Goal: Task Accomplishment & Management: Complete application form

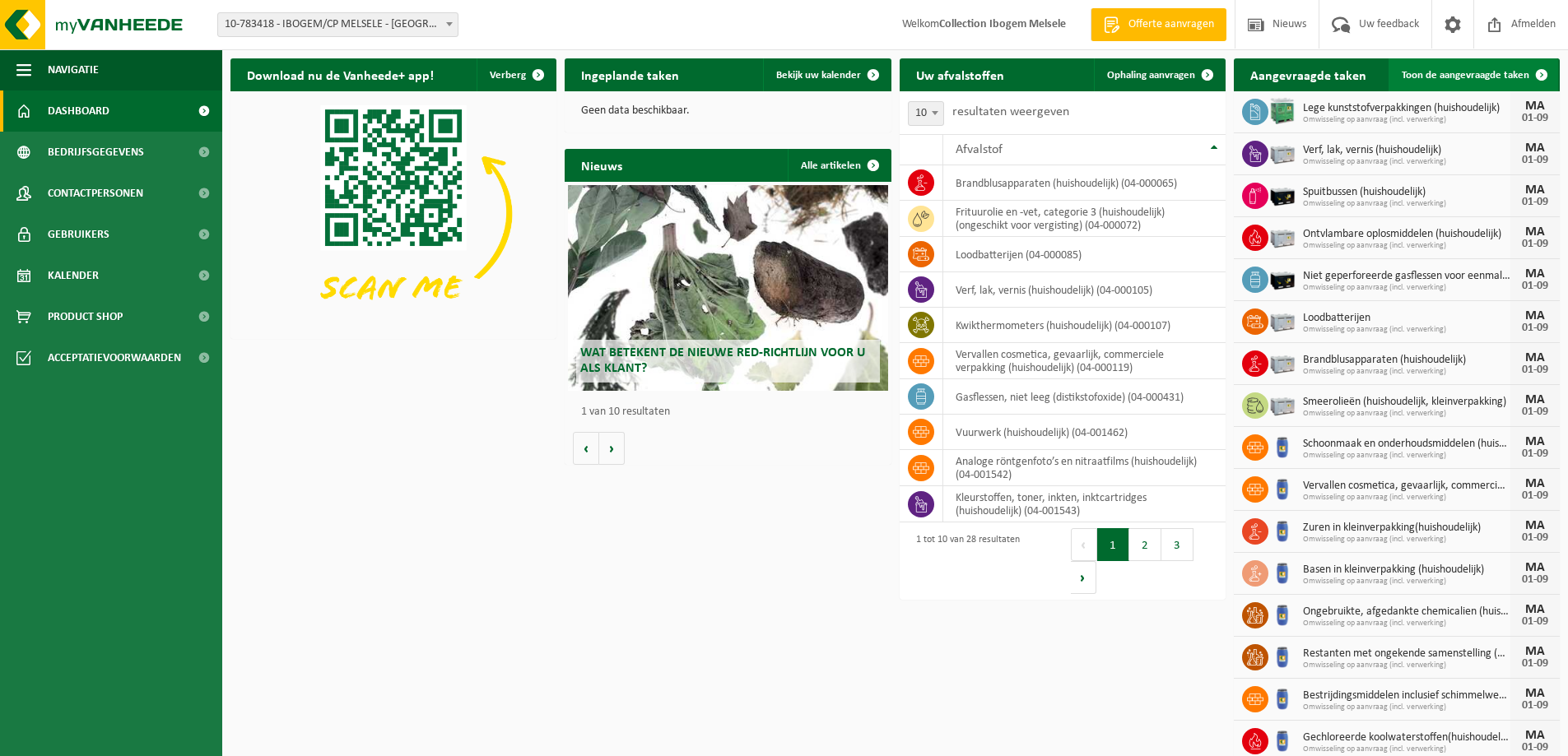
click at [1466, 74] on span "Toon de aangevraagde taken" at bounding box center [1466, 75] width 128 height 11
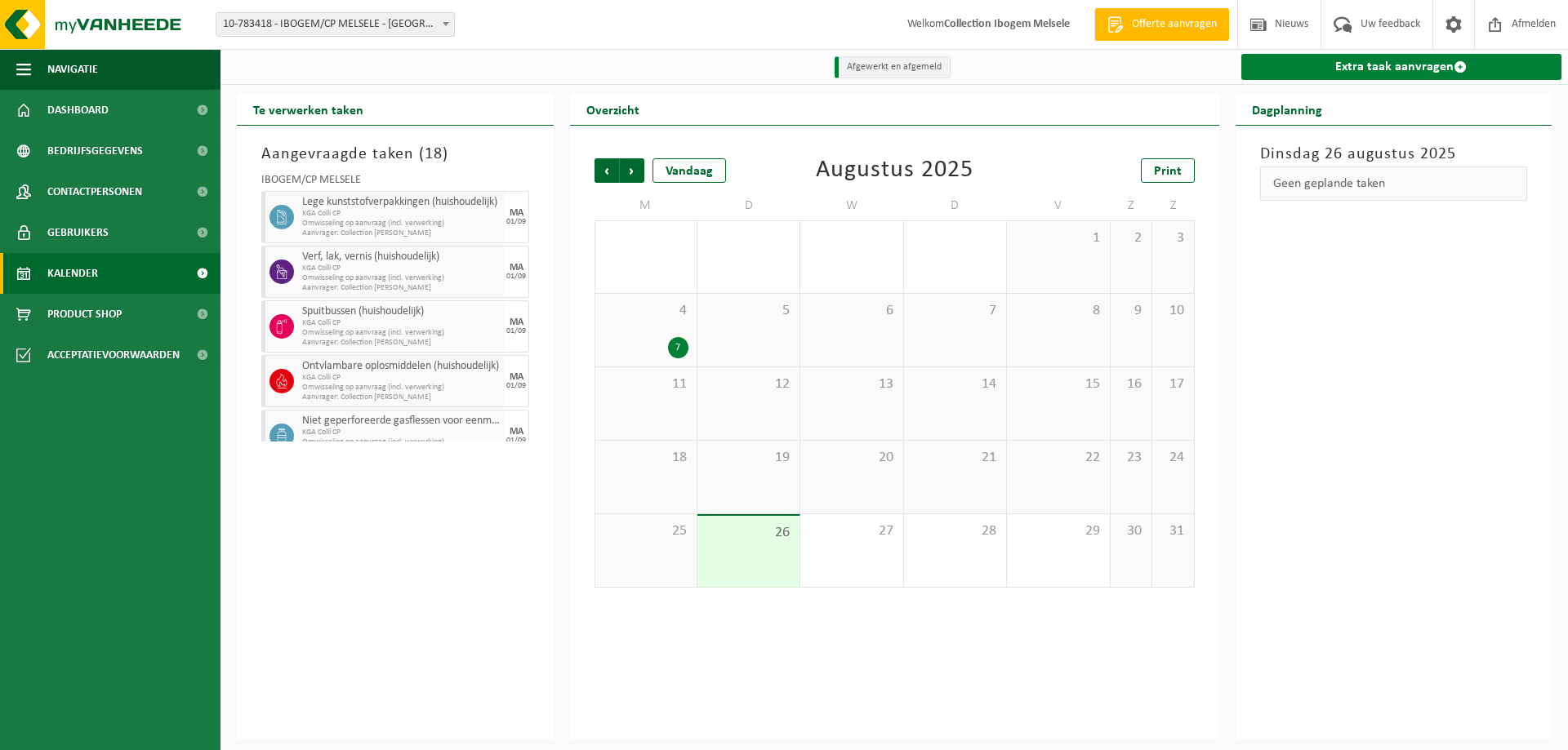
click at [1396, 68] on link "Extra taak aanvragen" at bounding box center [1401, 66] width 321 height 26
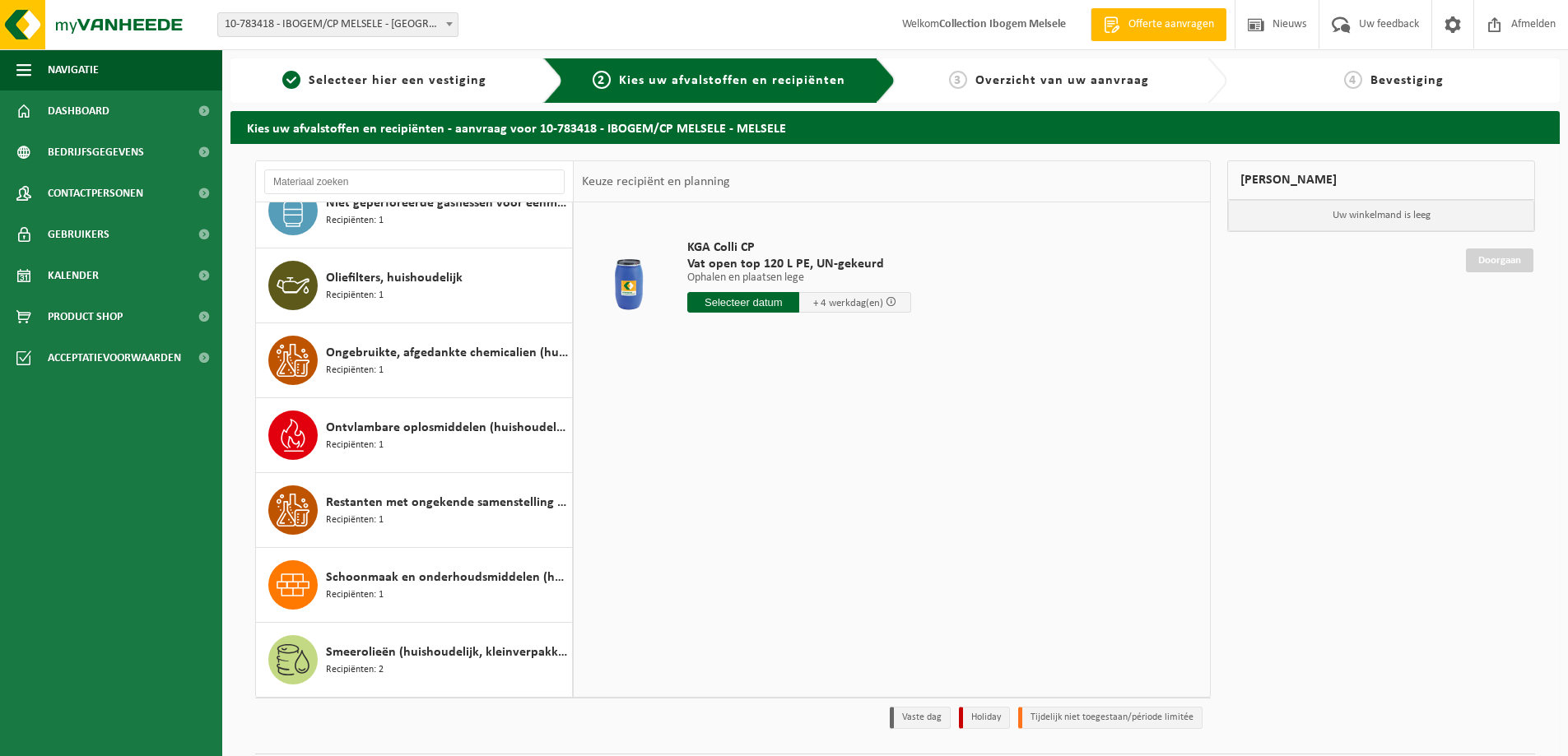
scroll to position [1481, 0]
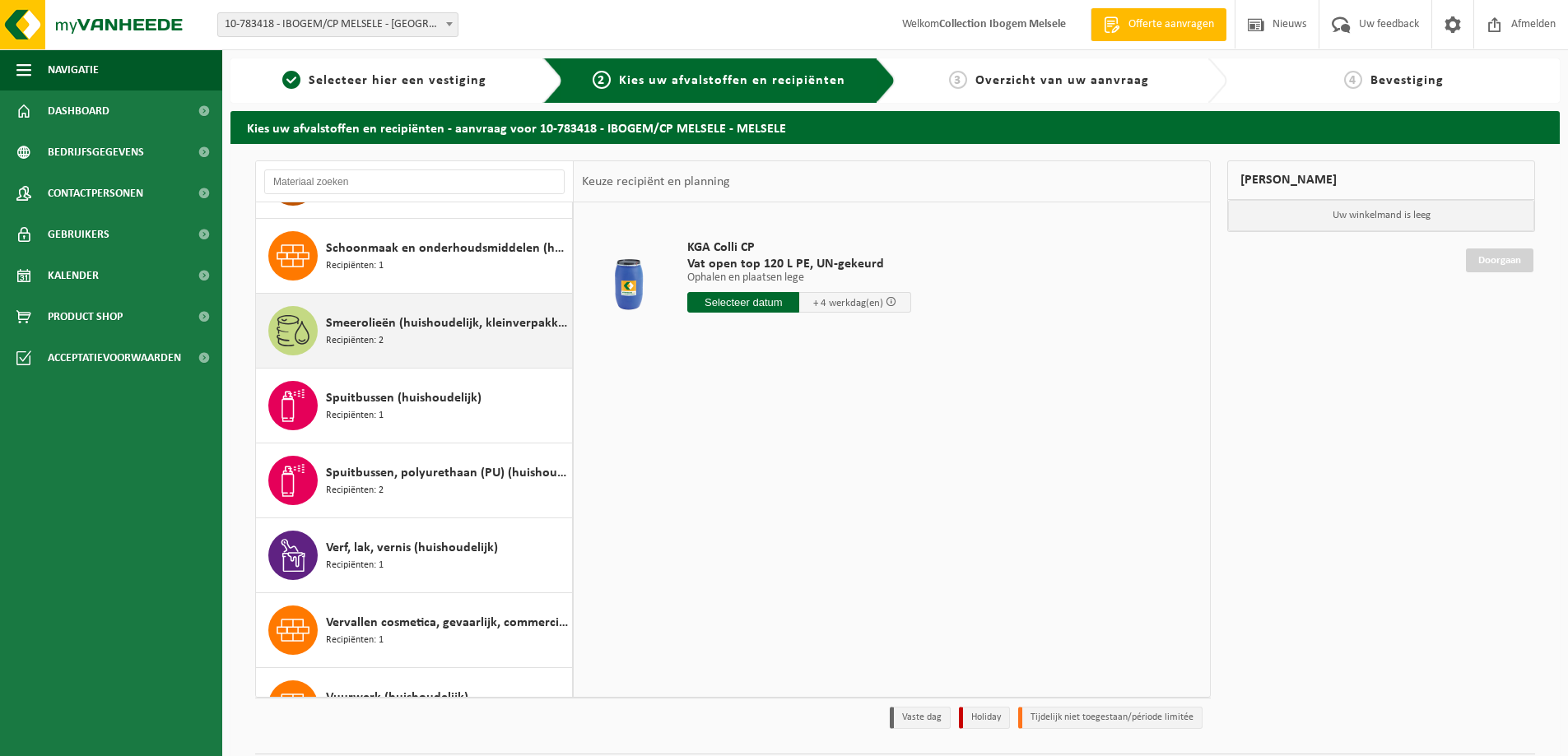
click at [409, 327] on span "Smeerolieën (huishoudelijk, kleinverpakking)" at bounding box center [447, 323] width 242 height 20
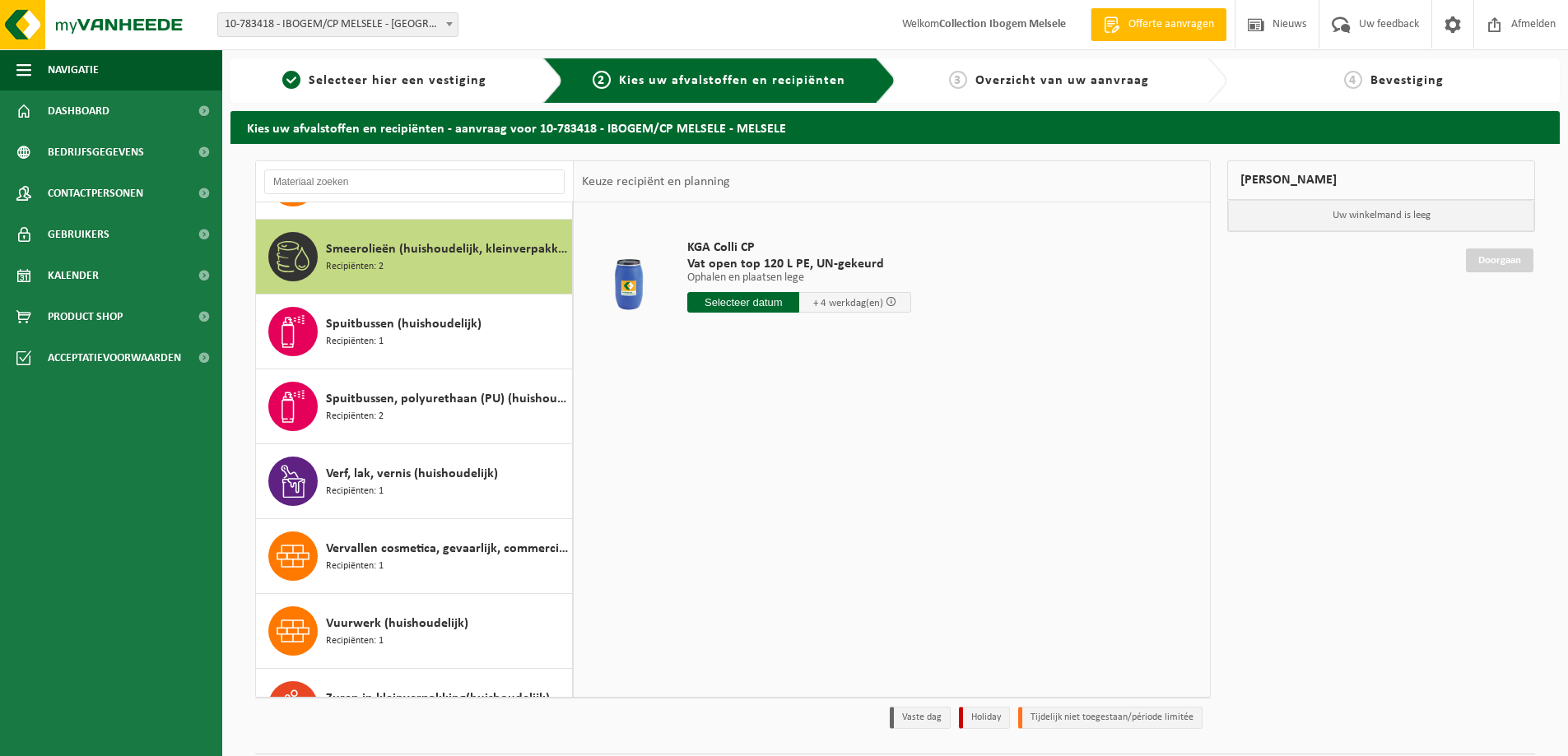
scroll to position [1572, 0]
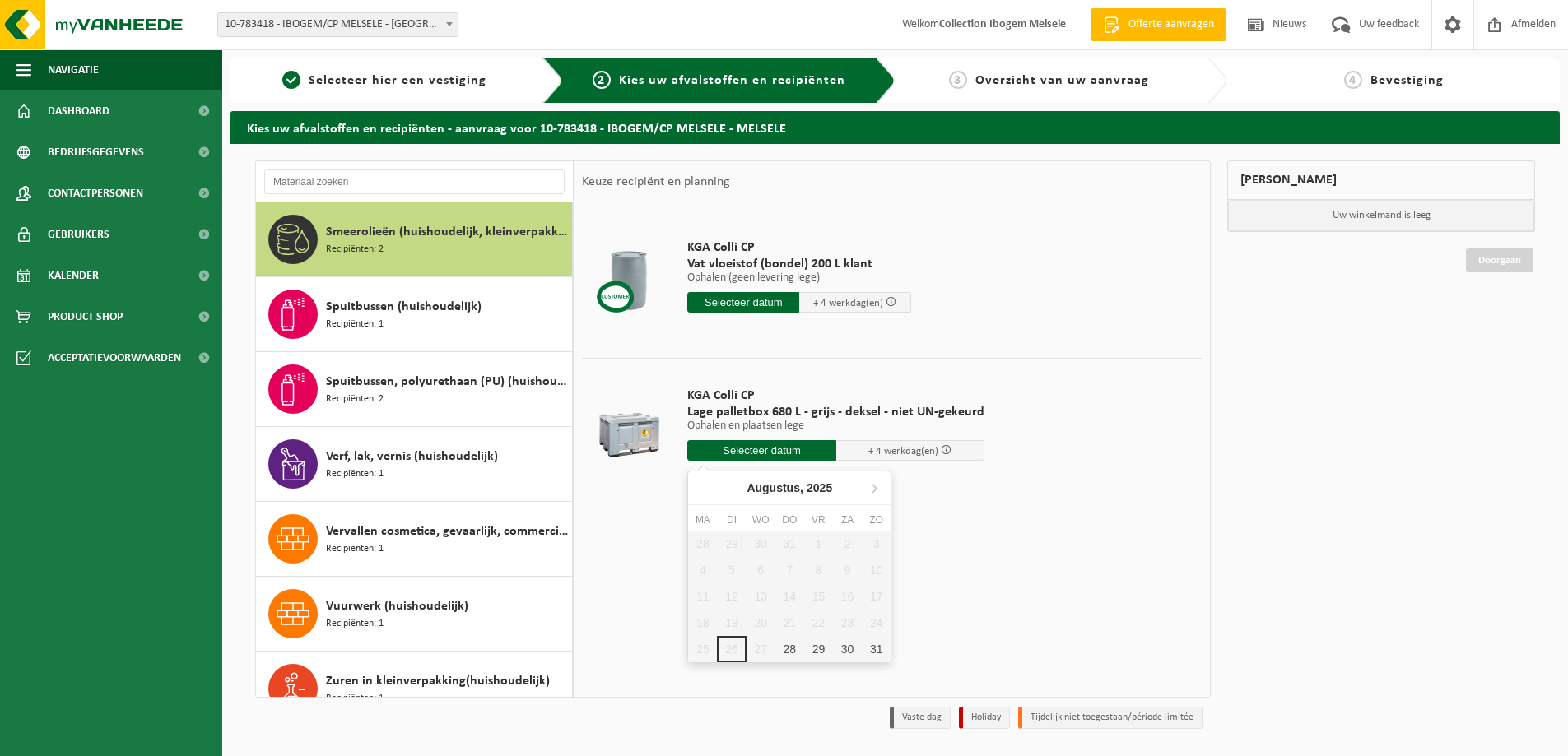
click at [729, 449] on input "text" at bounding box center [762, 450] width 149 height 21
click at [869, 486] on icon at bounding box center [873, 487] width 27 height 27
click at [703, 544] on div "1" at bounding box center [702, 543] width 28 height 27
type input "Van 2025-09-01"
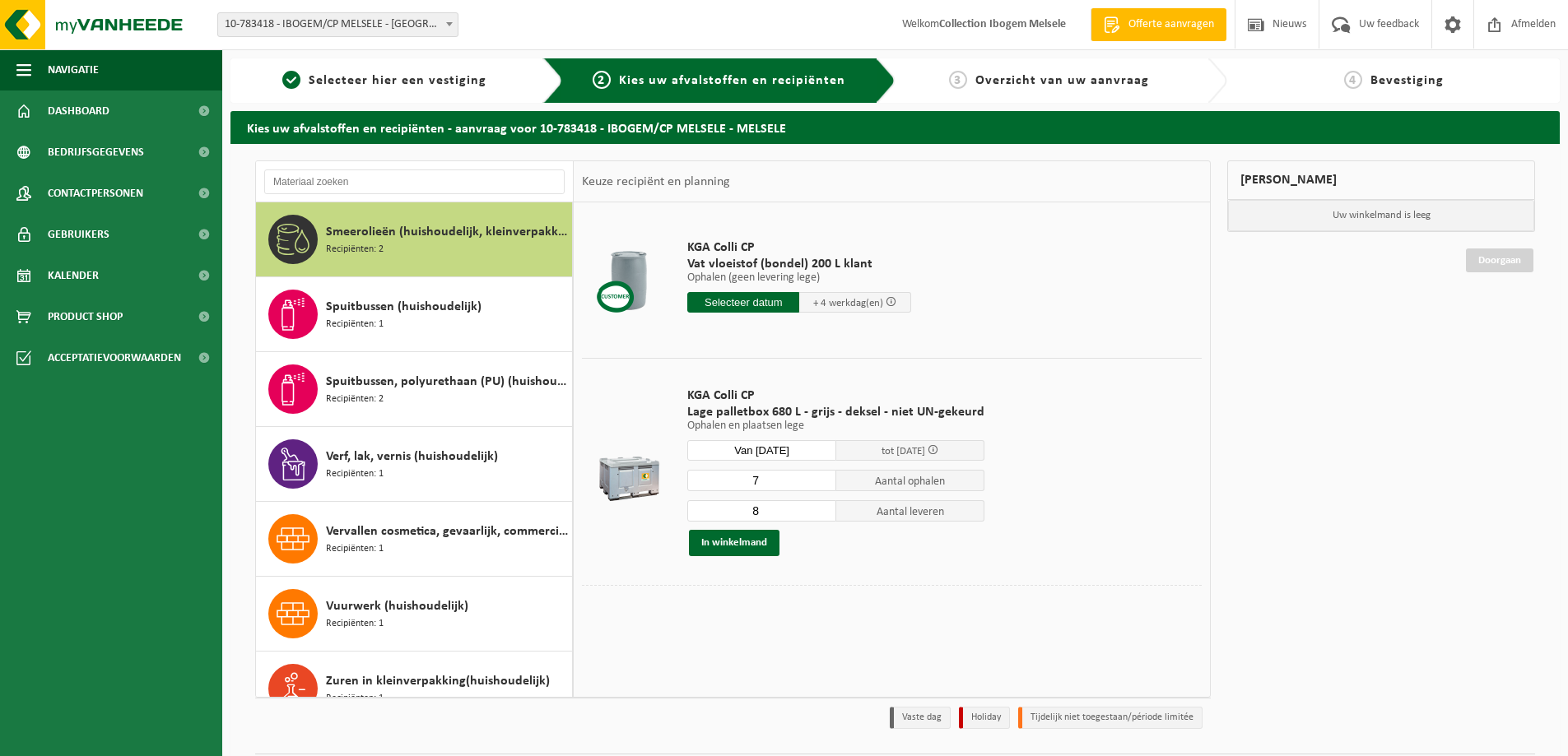
click at [821, 485] on input "7" at bounding box center [762, 480] width 149 height 22
click at [821, 485] on input "6" at bounding box center [762, 480] width 149 height 22
click at [821, 485] on input "5" at bounding box center [762, 480] width 149 height 22
click at [821, 485] on input "4" at bounding box center [762, 480] width 149 height 22
click at [821, 485] on input "3" at bounding box center [762, 480] width 149 height 22
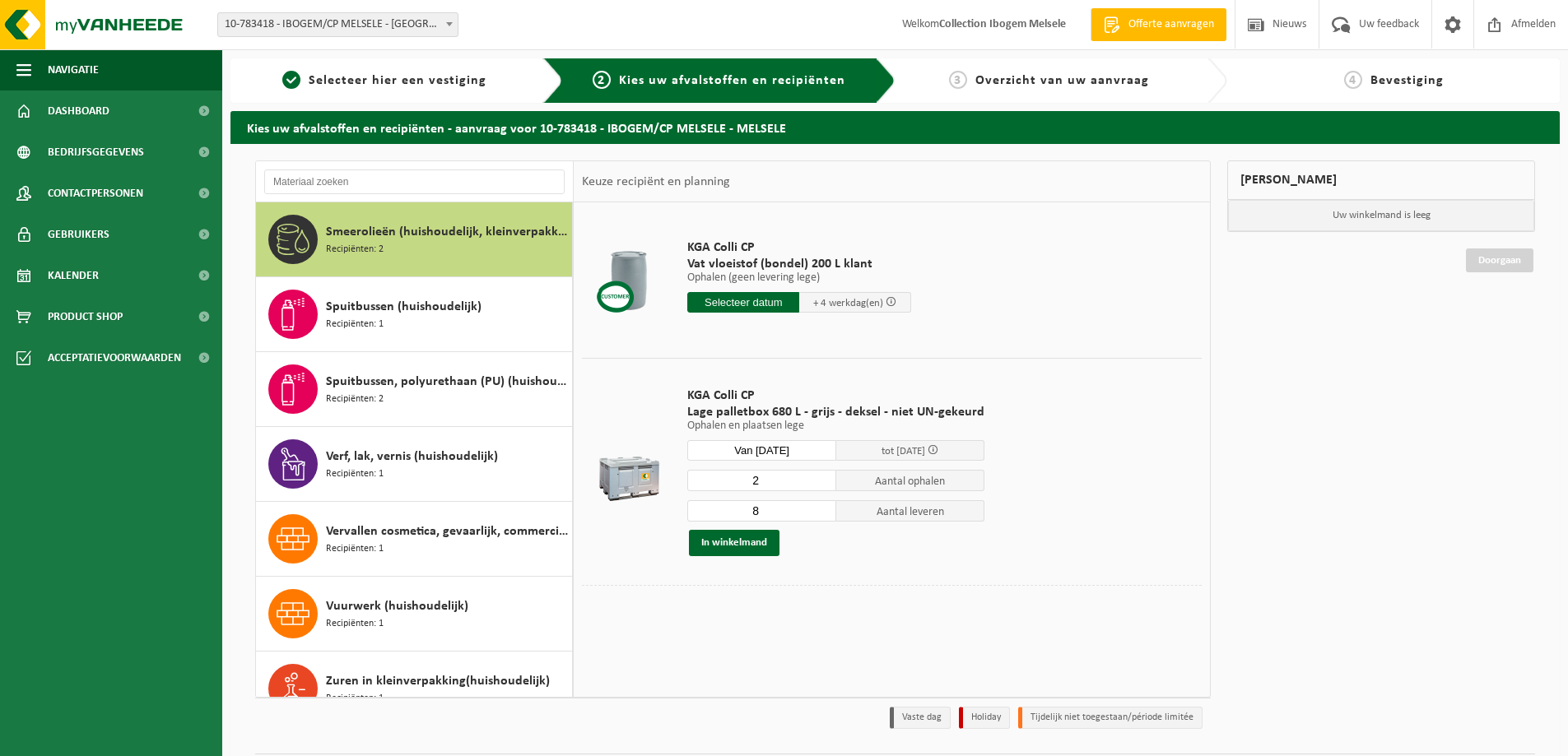
click at [821, 485] on input "2" at bounding box center [762, 480] width 149 height 22
type input "1"
click at [821, 485] on input "1" at bounding box center [762, 480] width 149 height 22
click at [819, 514] on input "7" at bounding box center [762, 511] width 149 height 22
click at [819, 514] on input "6" at bounding box center [762, 511] width 149 height 22
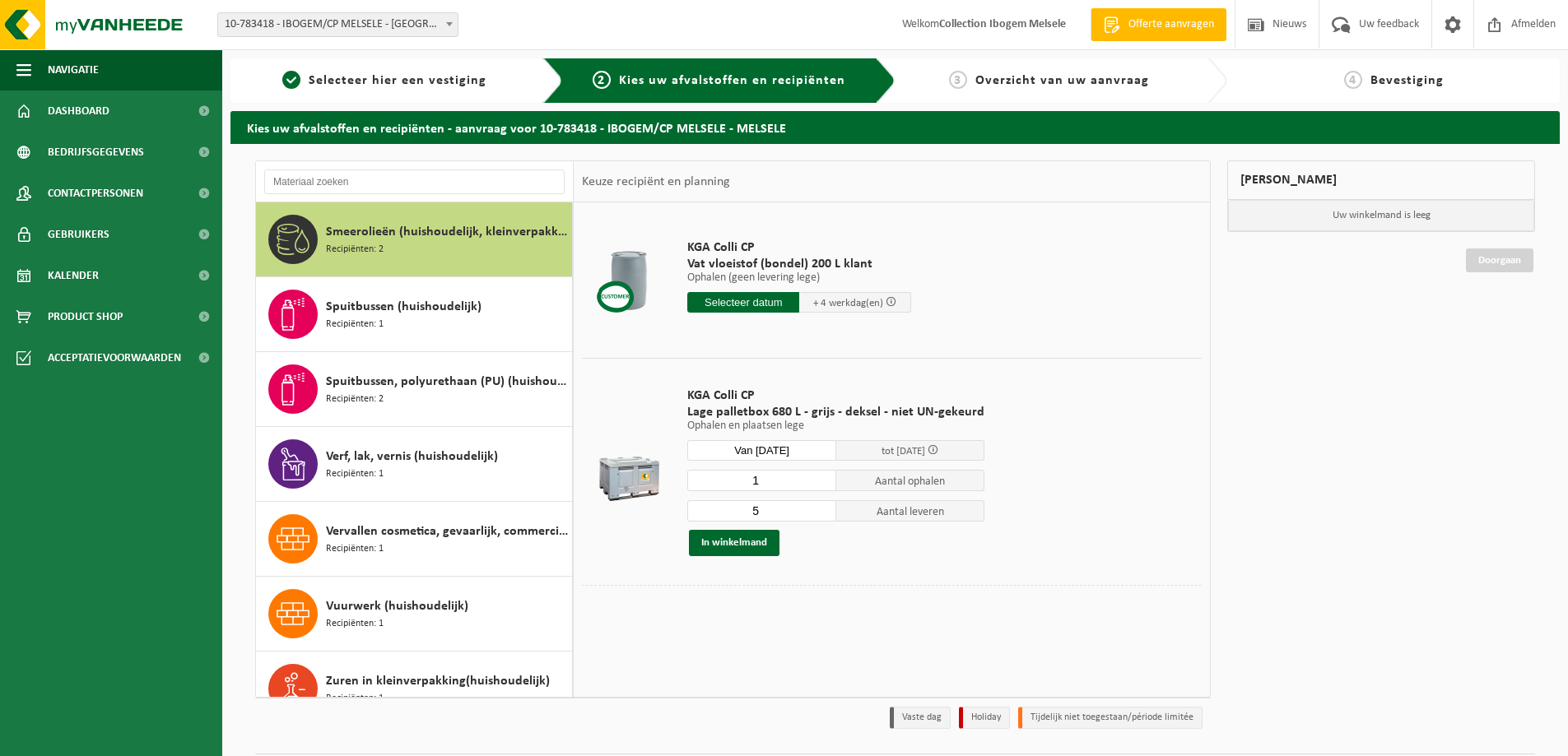
click at [819, 514] on input "5" at bounding box center [762, 511] width 149 height 22
click at [819, 514] on input "4" at bounding box center [762, 511] width 149 height 22
click at [819, 514] on input "3" at bounding box center [762, 511] width 149 height 22
click at [819, 514] on input "2" at bounding box center [762, 511] width 149 height 22
type input "1"
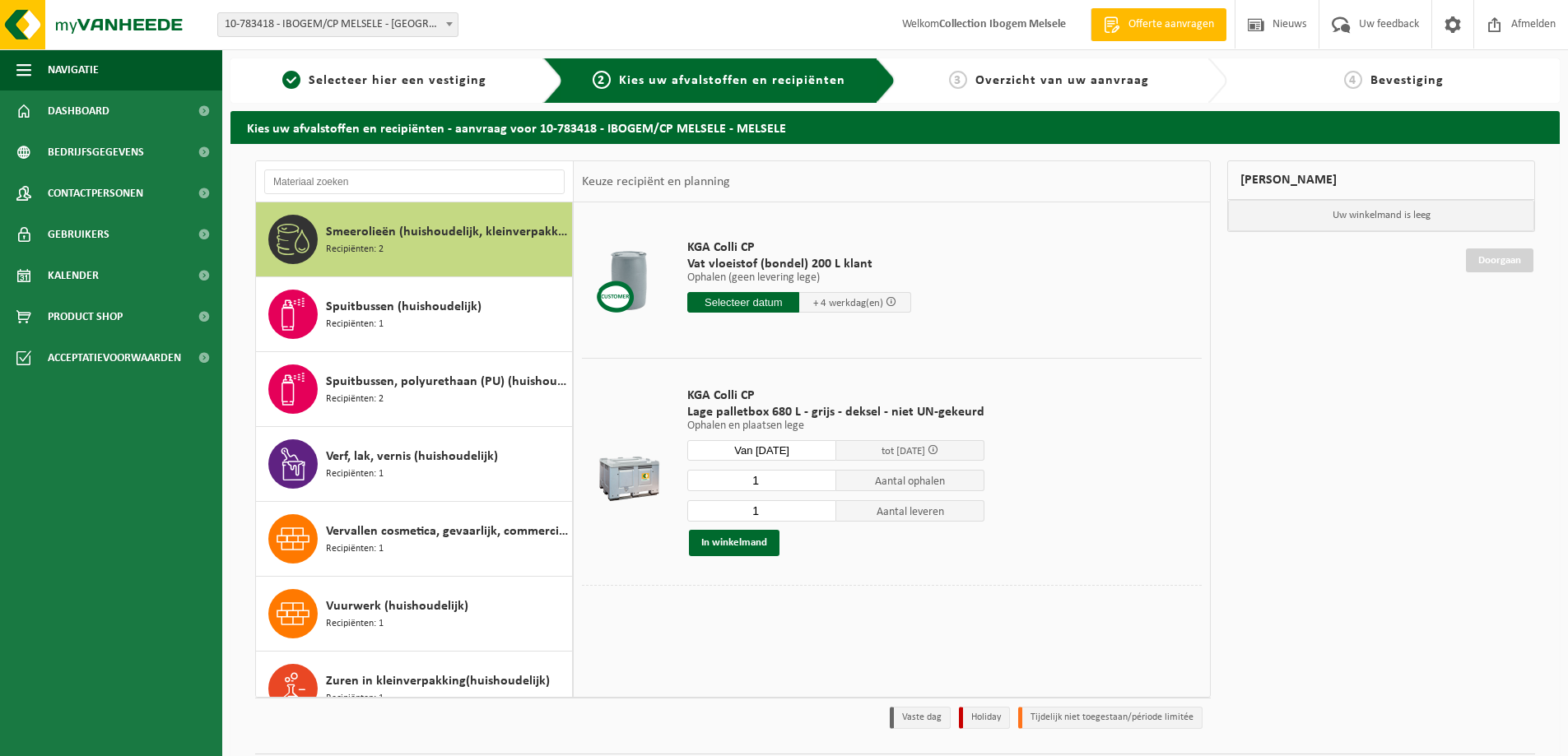
click at [820, 515] on input "1" at bounding box center [762, 511] width 149 height 22
click at [753, 541] on button "In winkelmand" at bounding box center [734, 543] width 90 height 27
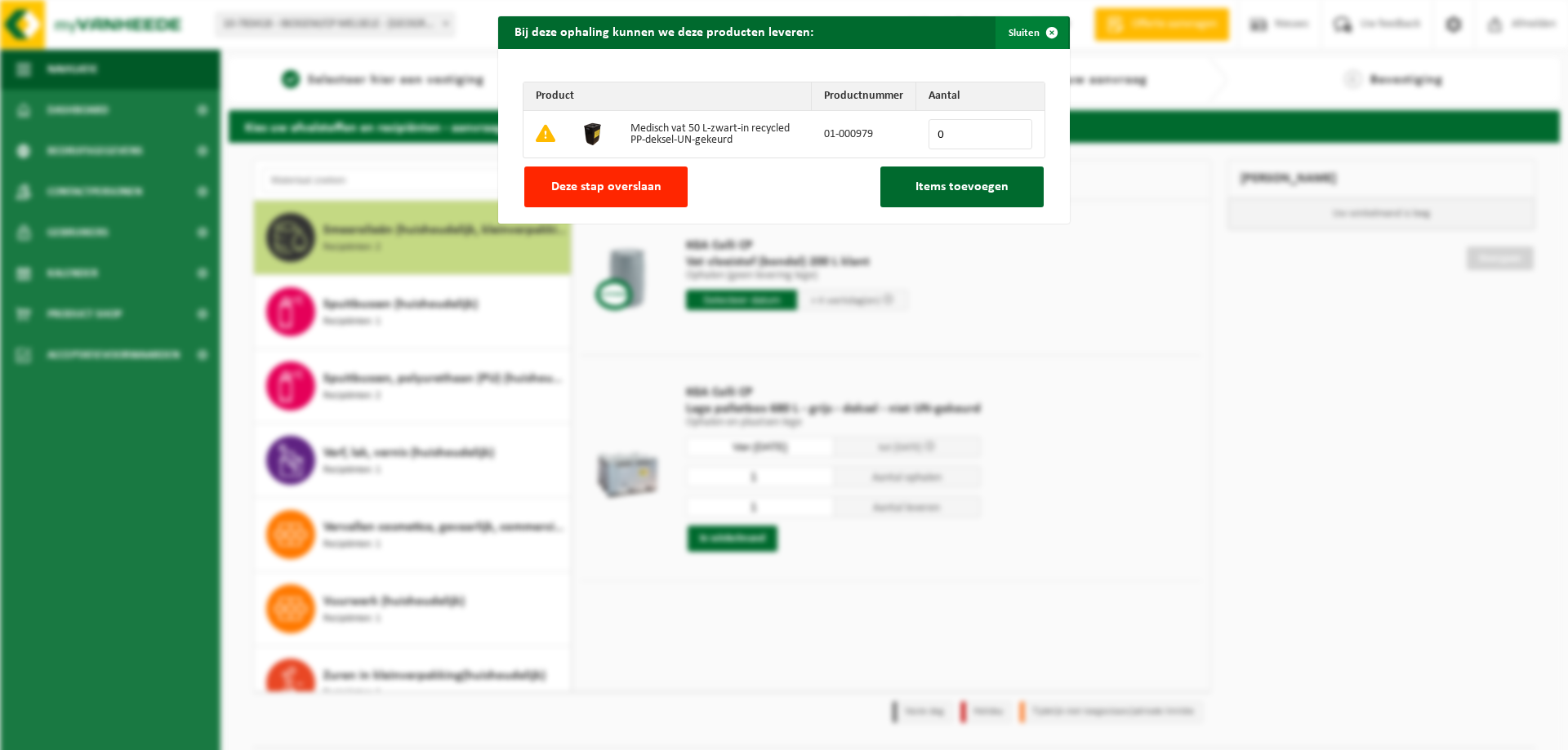
click at [1035, 32] on span "button" at bounding box center [1052, 33] width 33 height 33
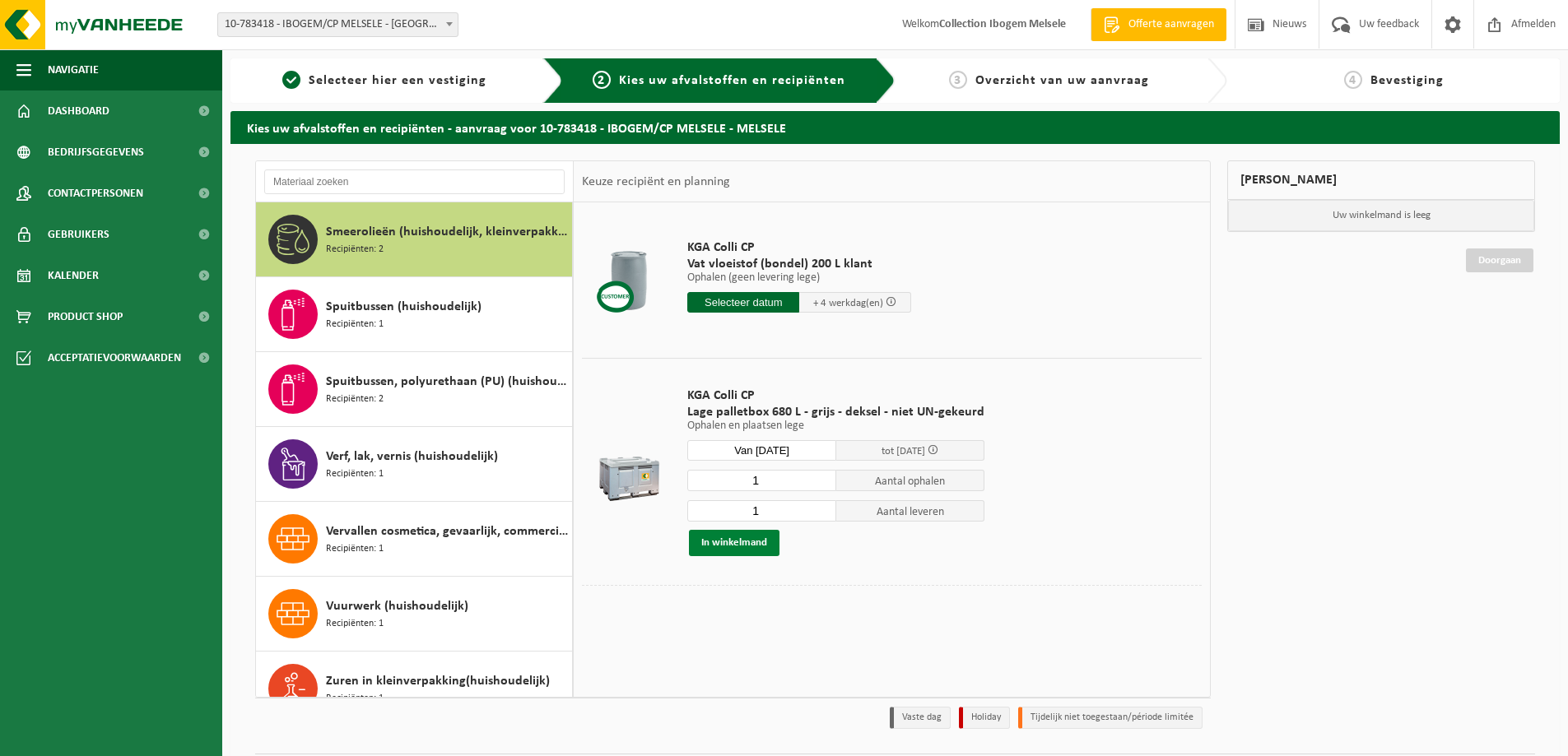
click at [744, 535] on button "In winkelmand" at bounding box center [734, 543] width 90 height 27
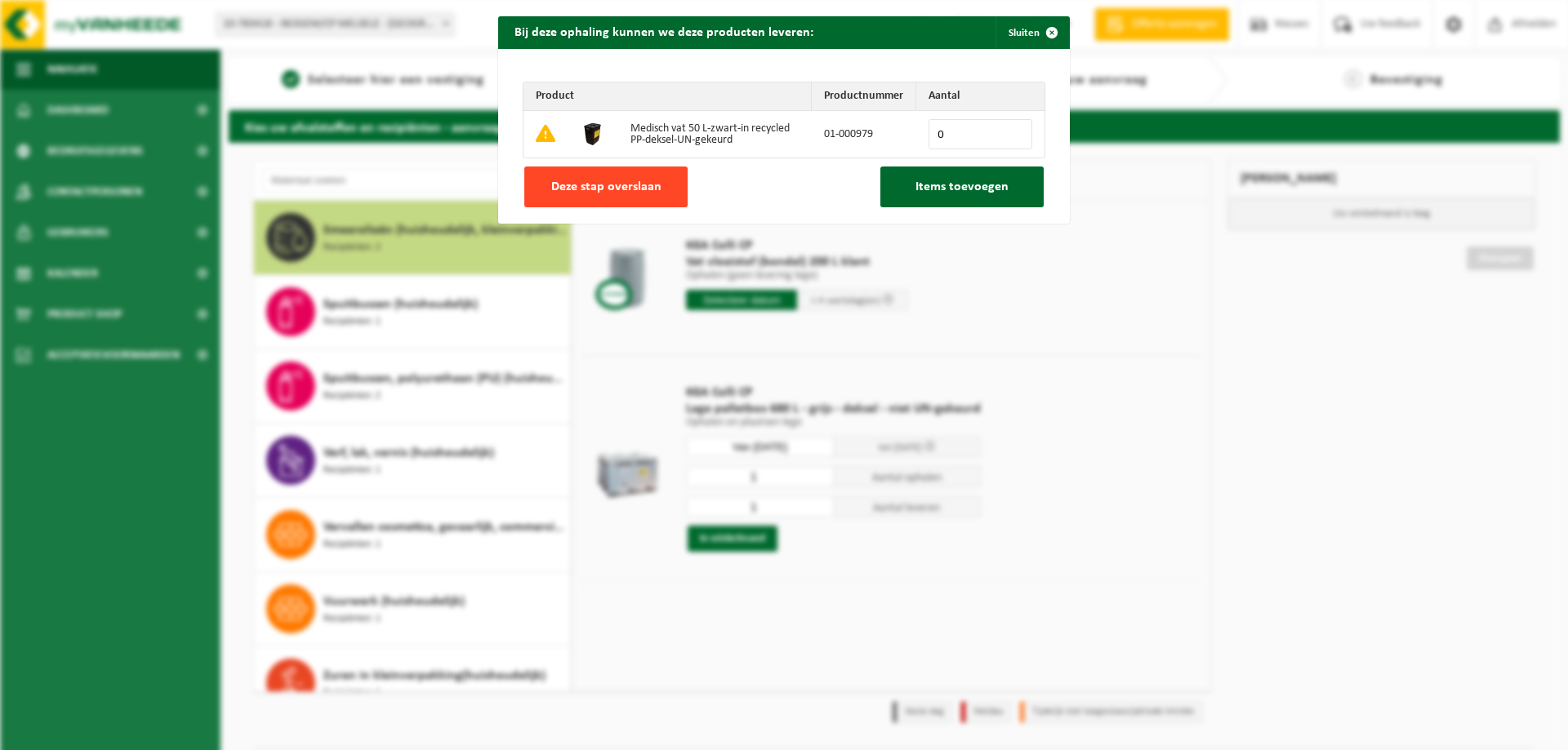
click at [645, 182] on span "Deze stap overslaan" at bounding box center [606, 186] width 110 height 13
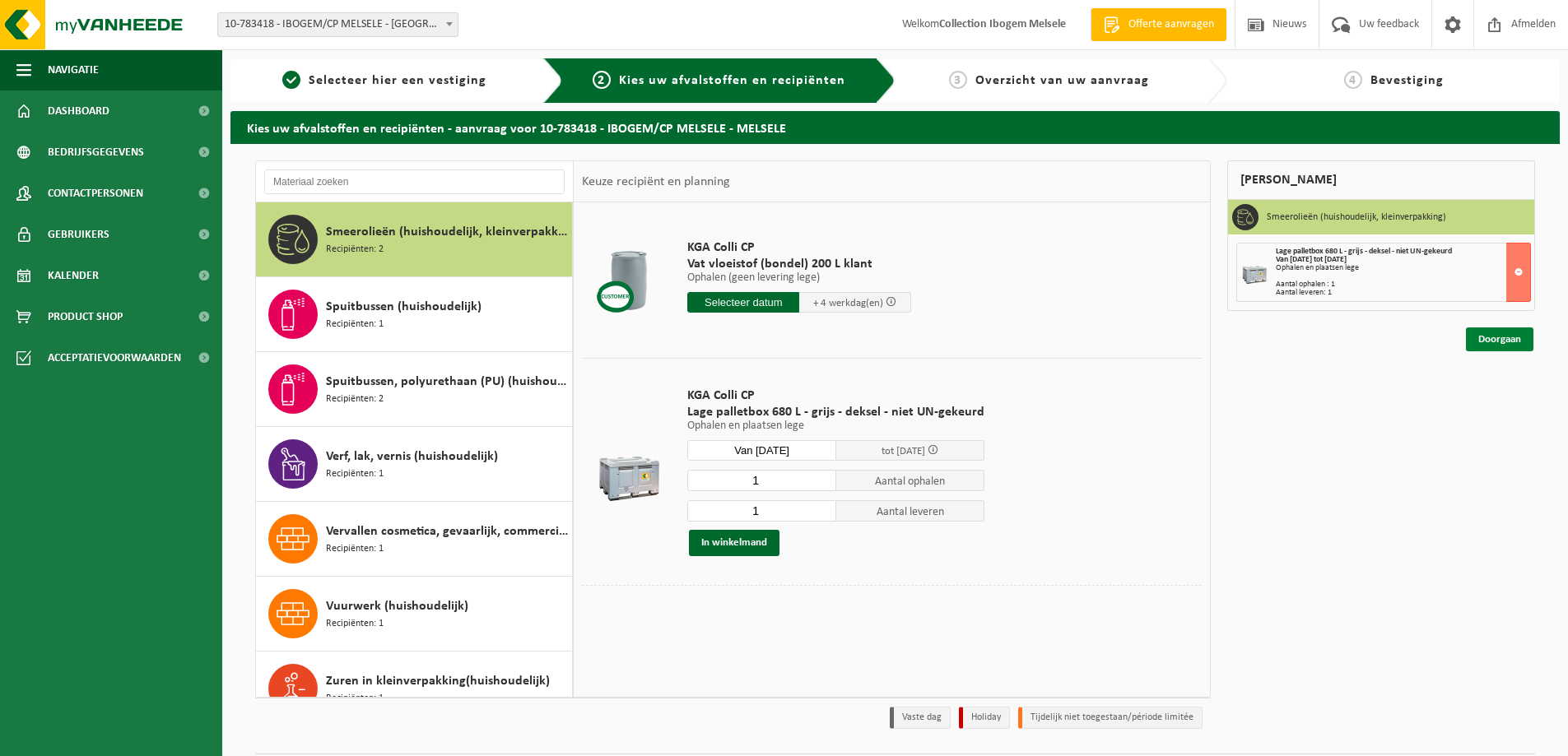
click at [1504, 333] on link "Doorgaan" at bounding box center [1499, 339] width 68 height 24
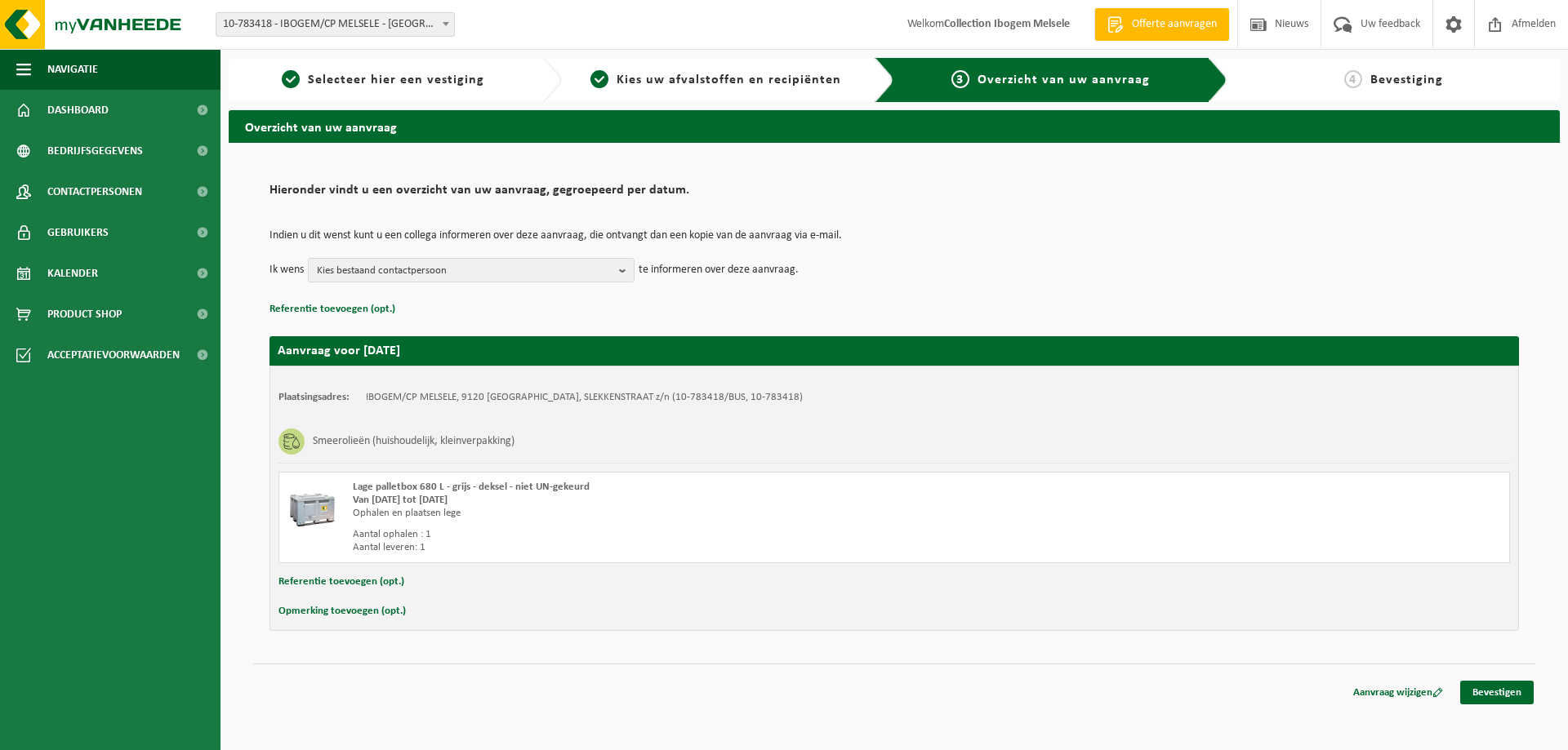
click at [335, 615] on button "Opmerking toevoegen (opt.)" at bounding box center [342, 612] width 128 height 21
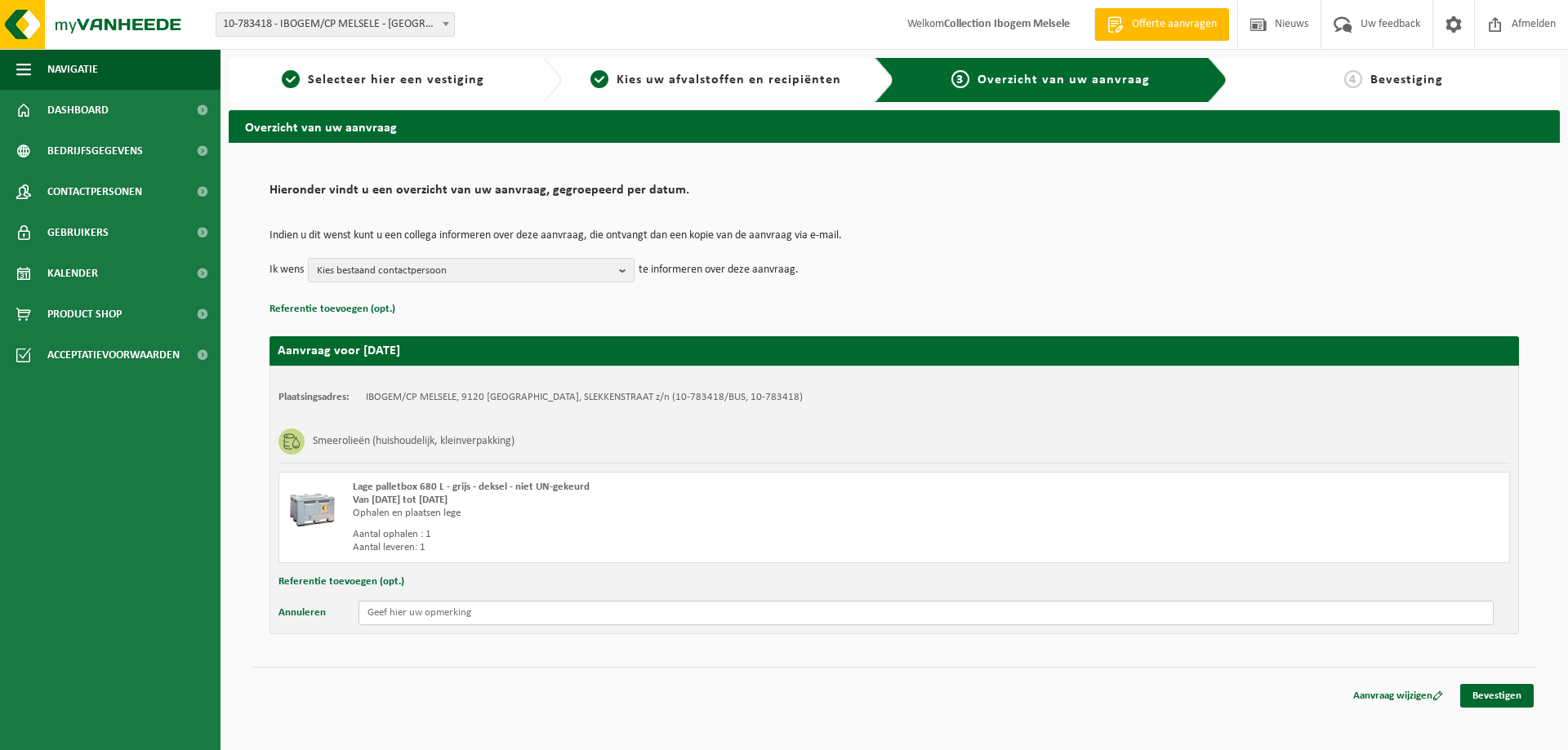
click at [427, 614] on input "text" at bounding box center [926, 613] width 1135 height 24
type input "M"
type input "Graag samen op maandag 1/9 samen met de rest"
click at [1503, 695] on link "Bevestigen" at bounding box center [1496, 695] width 73 height 23
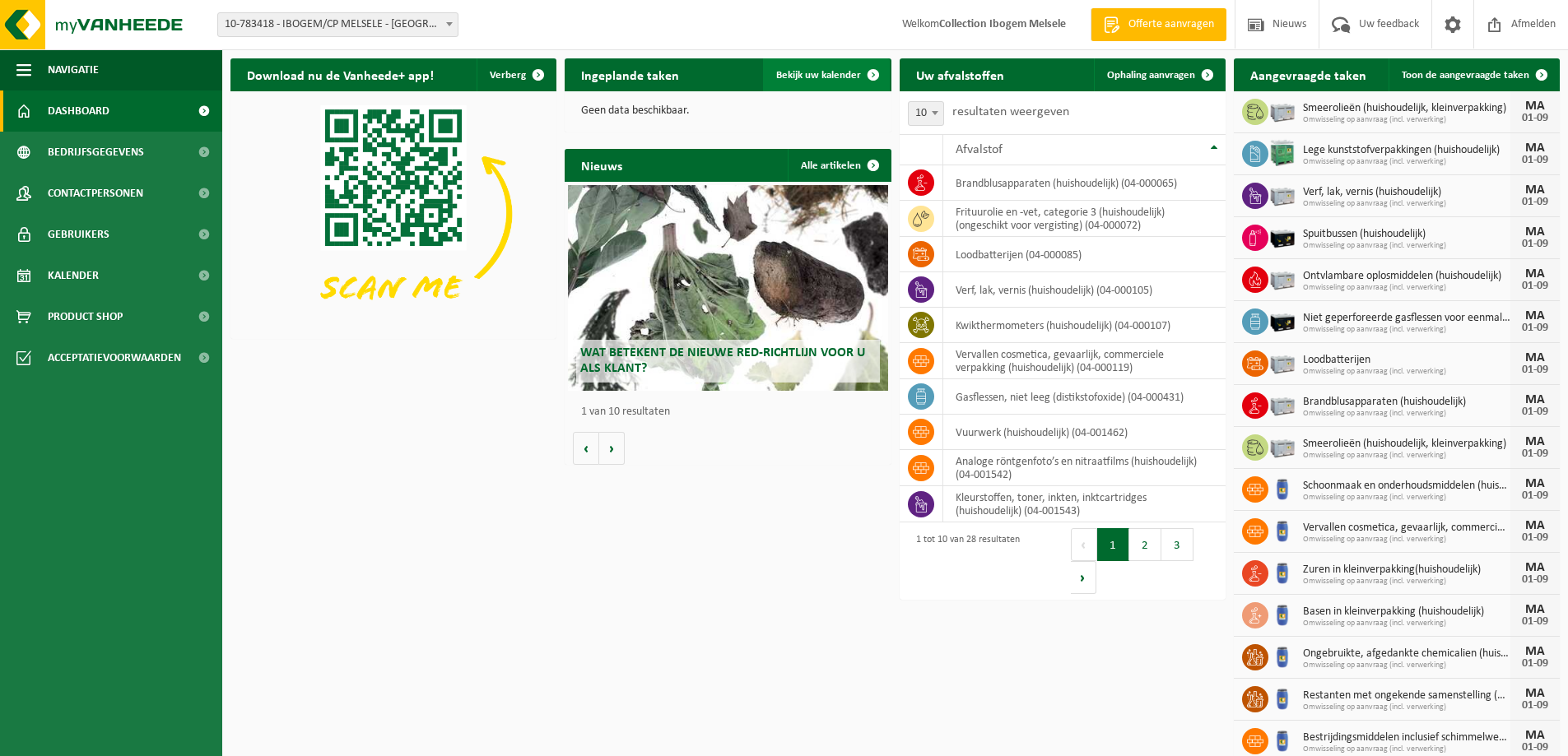
click at [811, 78] on span "Bekijk uw kalender" at bounding box center [818, 75] width 84 height 11
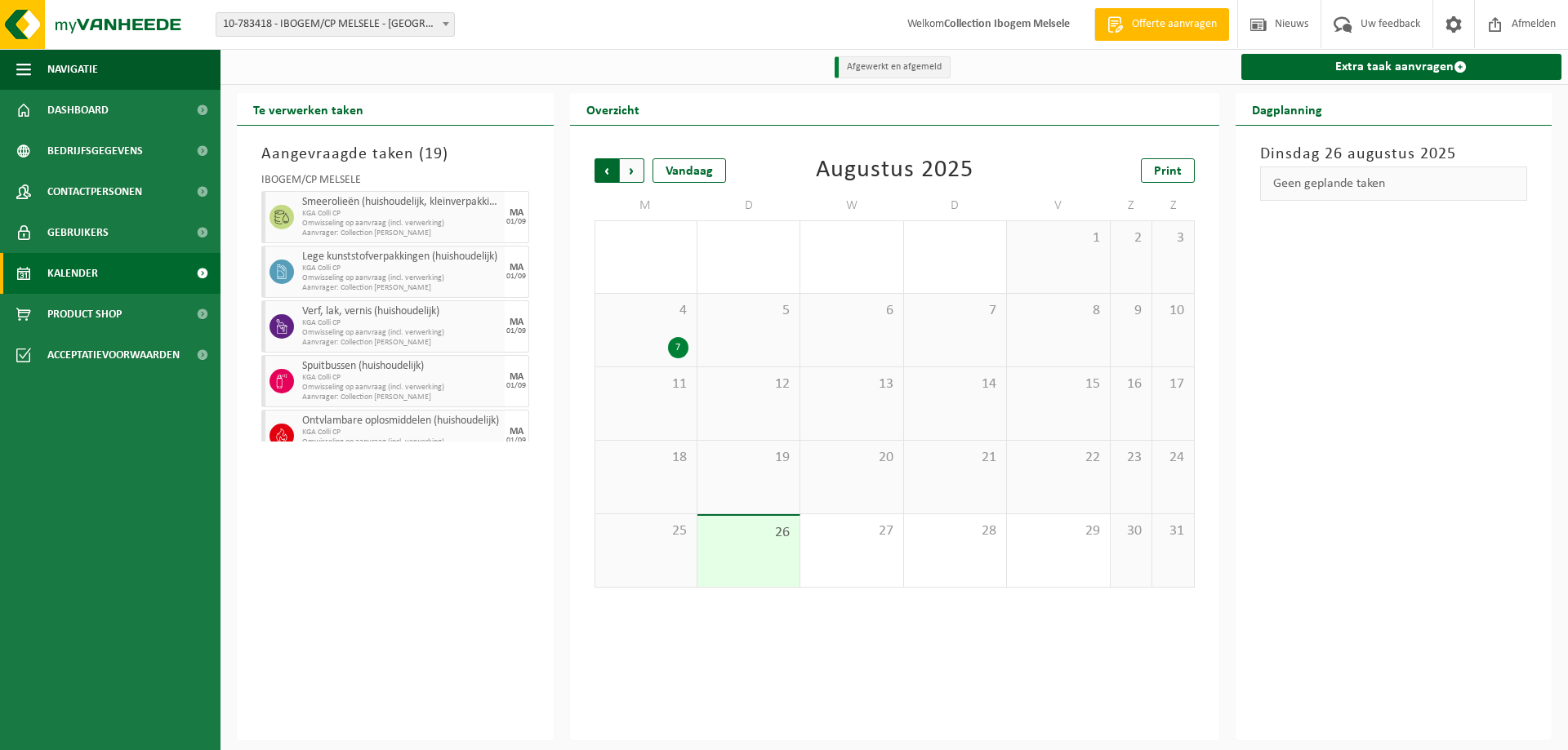
click at [625, 176] on span "Volgende" at bounding box center [631, 170] width 24 height 24
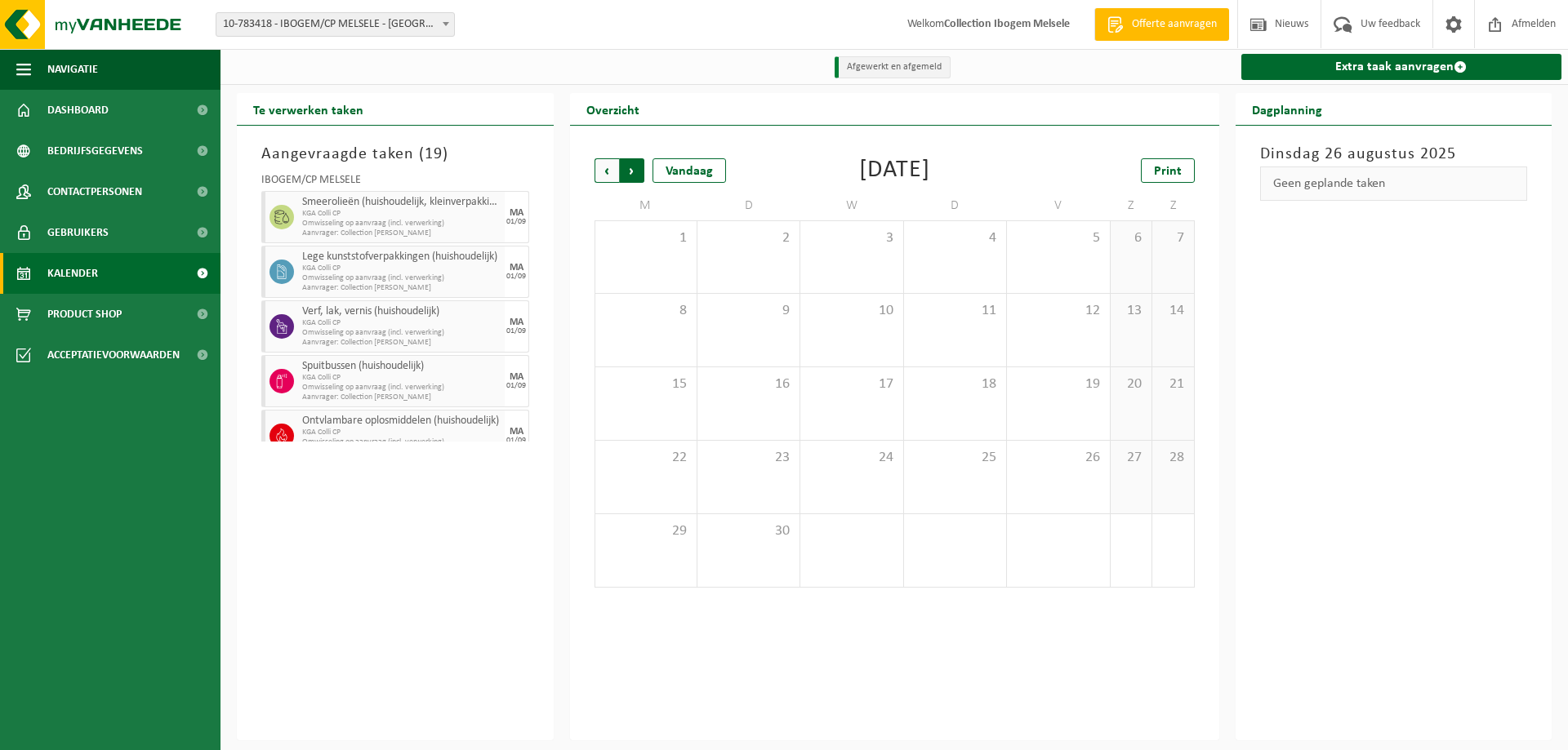
click at [599, 171] on span "Vorige" at bounding box center [606, 170] width 24 height 24
